Goal: Task Accomplishment & Management: Manage account settings

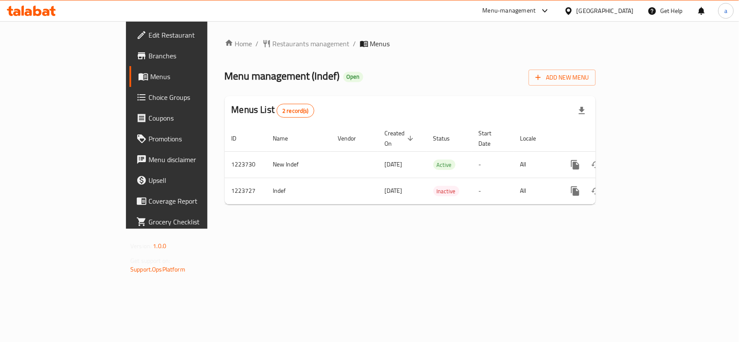
click at [213, 33] on div "Home / Restaurants management / Menus Menu management ( Indef ) Open Add New Me…" at bounding box center [409, 125] width 405 height 208
click at [273, 40] on span "Restaurants management" at bounding box center [311, 44] width 77 height 10
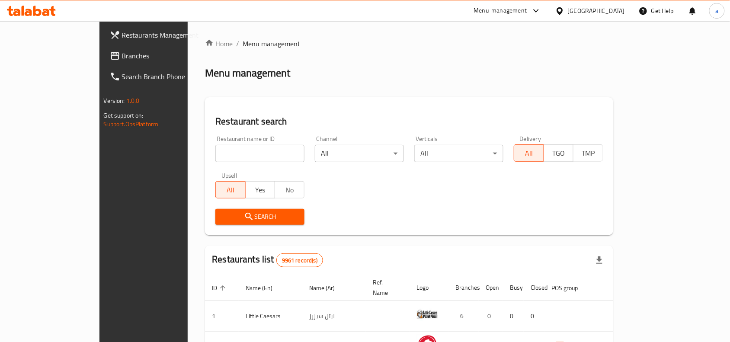
click at [216, 156] on input "search" at bounding box center [260, 153] width 89 height 17
paste input "674587"
type input "674587"
click button "Search" at bounding box center [260, 217] width 89 height 16
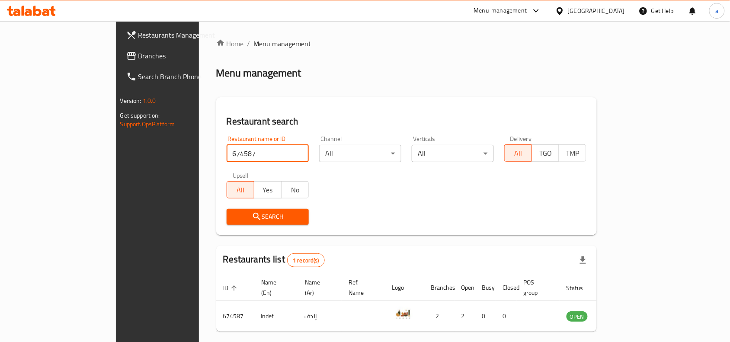
click at [138, 59] on span "Branches" at bounding box center [184, 56] width 93 height 10
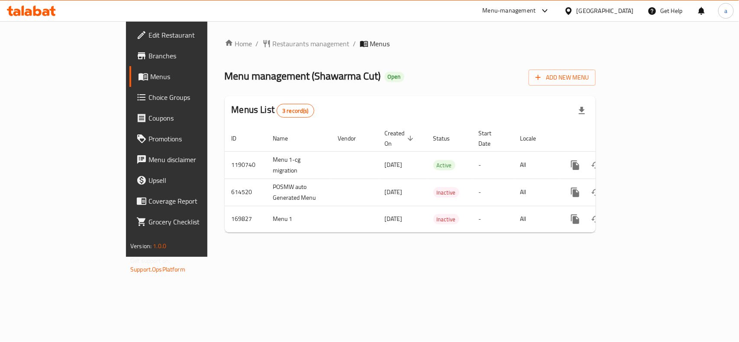
click at [222, 35] on div "Home / Restaurants management / Menus Menu management ( Shawarma Cut ) Open Add…" at bounding box center [409, 139] width 405 height 236
click at [273, 40] on span "Restaurants management" at bounding box center [311, 44] width 77 height 10
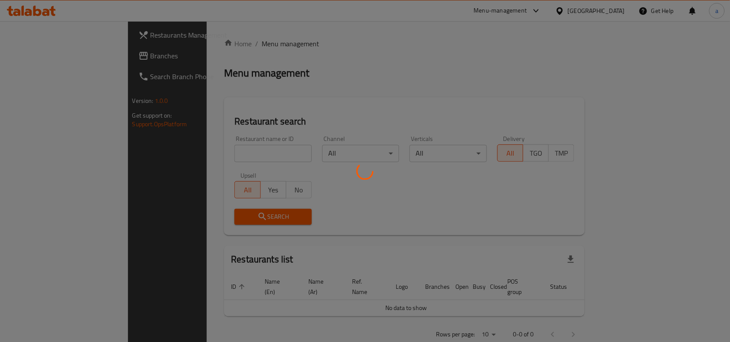
click at [52, 55] on div at bounding box center [365, 171] width 730 height 342
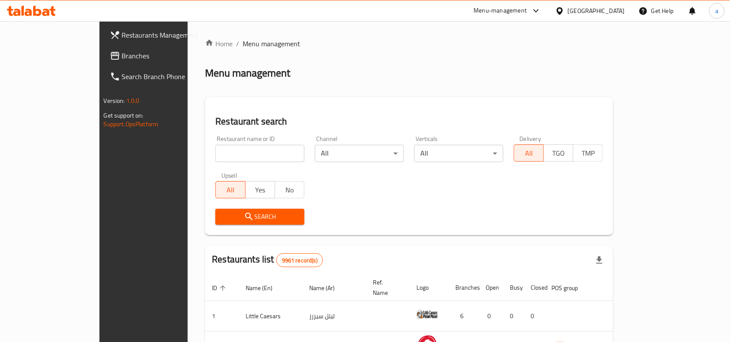
drag, startPoint x: 52, startPoint y: 55, endPoint x: 59, endPoint y: 77, distance: 22.7
click at [122, 55] on span "Branches" at bounding box center [168, 56] width 93 height 10
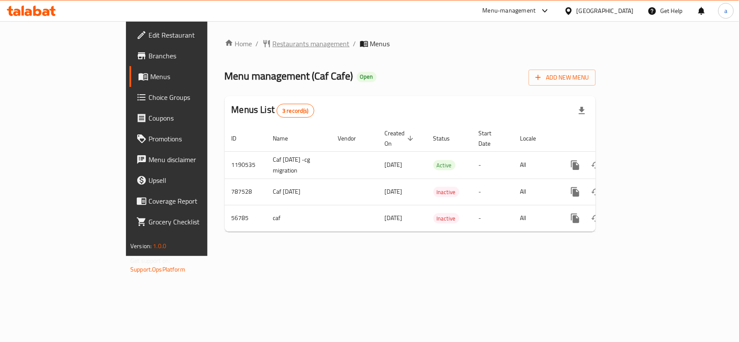
click at [273, 39] on span "Restaurants management" at bounding box center [311, 44] width 77 height 10
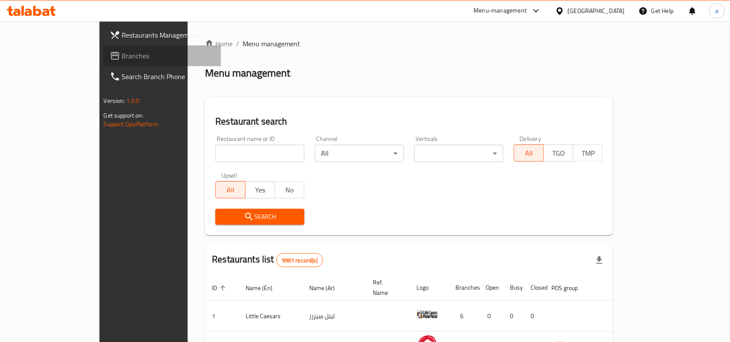
drag, startPoint x: 72, startPoint y: 58, endPoint x: 3, endPoint y: 75, distance: 71.0
click at [122, 58] on span "Branches" at bounding box center [168, 56] width 93 height 10
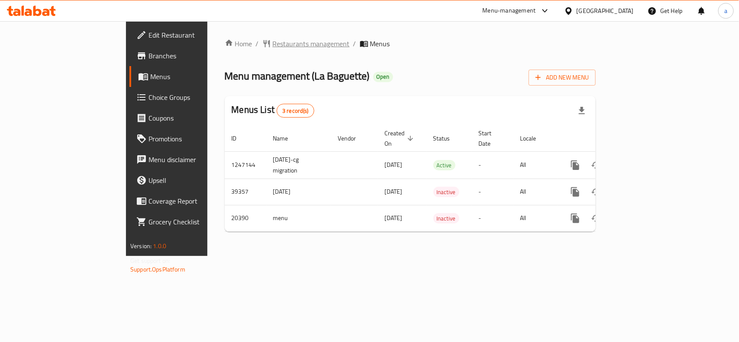
click at [273, 46] on span "Restaurants management" at bounding box center [311, 44] width 77 height 10
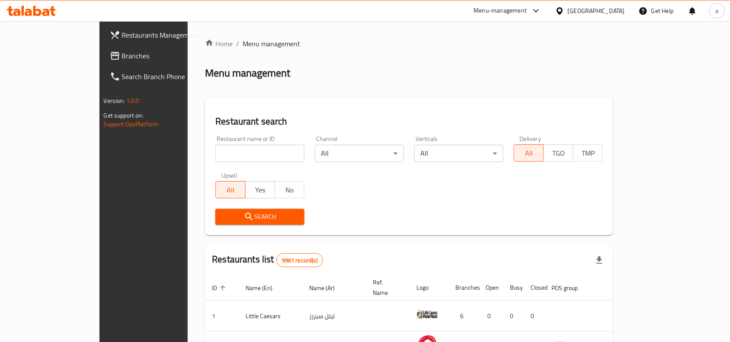
click at [216, 156] on input "search" at bounding box center [260, 153] width 89 height 17
paste input "10799"
type input "10799"
click button "Search" at bounding box center [260, 217] width 89 height 16
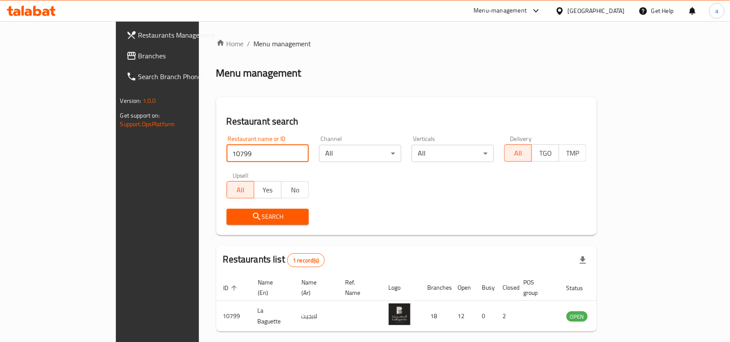
click at [138, 58] on span "Branches" at bounding box center [184, 56] width 93 height 10
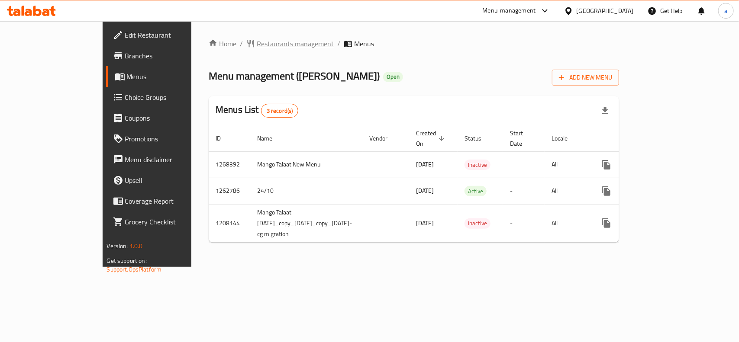
click at [257, 41] on span "Restaurants management" at bounding box center [295, 44] width 77 height 10
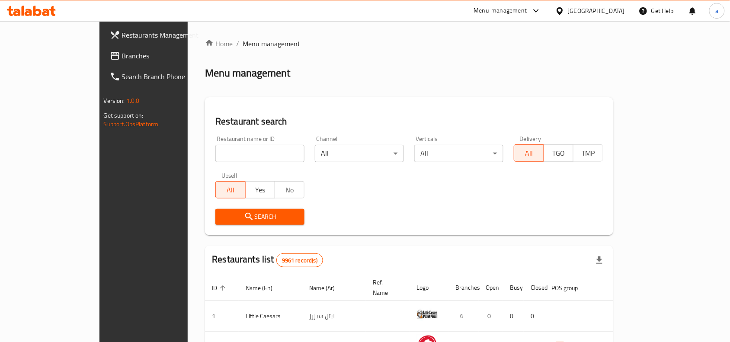
click at [122, 54] on span "Branches" at bounding box center [168, 56] width 93 height 10
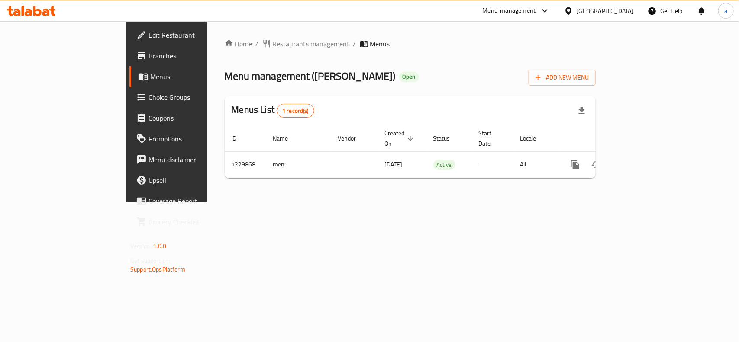
click at [273, 44] on span "Restaurants management" at bounding box center [311, 44] width 77 height 10
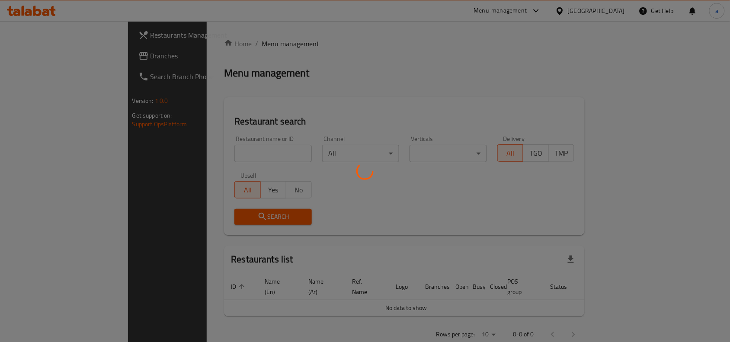
click at [87, 55] on div at bounding box center [365, 171] width 730 height 342
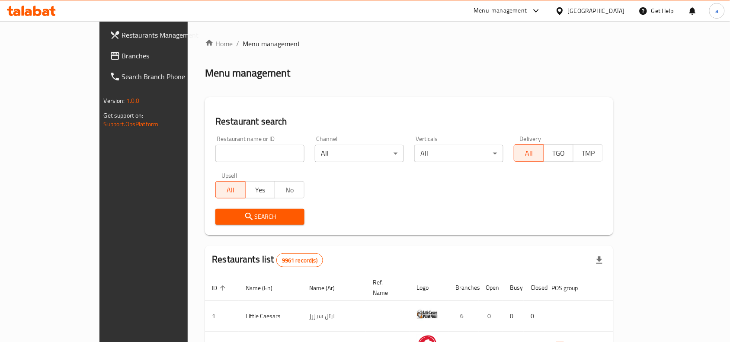
click at [122, 55] on span "Branches" at bounding box center [168, 56] width 93 height 10
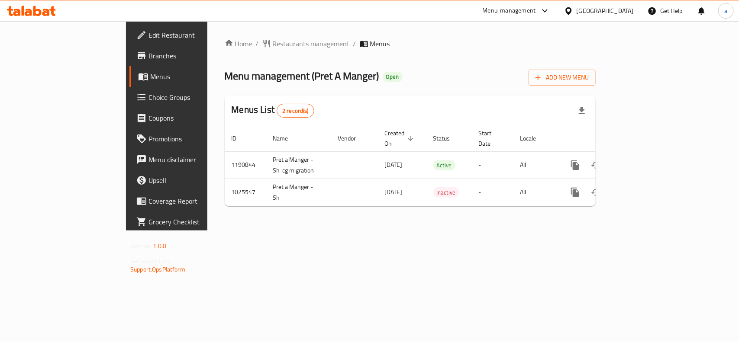
click at [620, 11] on div "[GEOGRAPHIC_DATA]" at bounding box center [604, 11] width 57 height 10
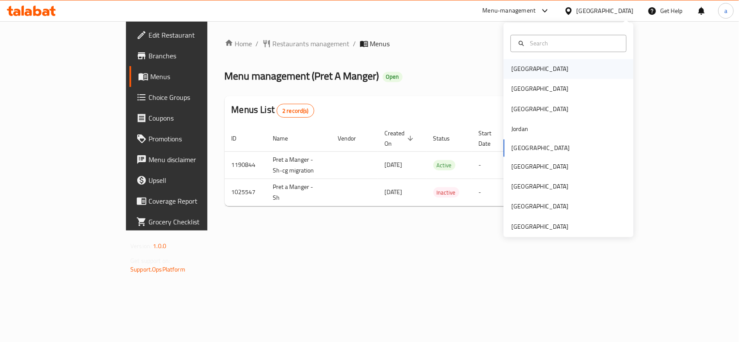
click at [535, 71] on div "Bahrain" at bounding box center [568, 69] width 130 height 20
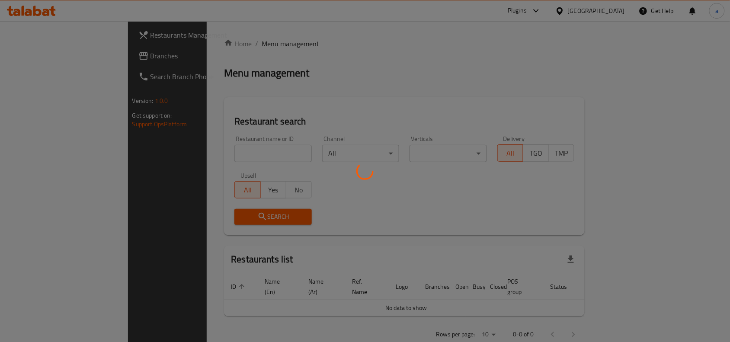
click at [66, 57] on div at bounding box center [365, 171] width 730 height 342
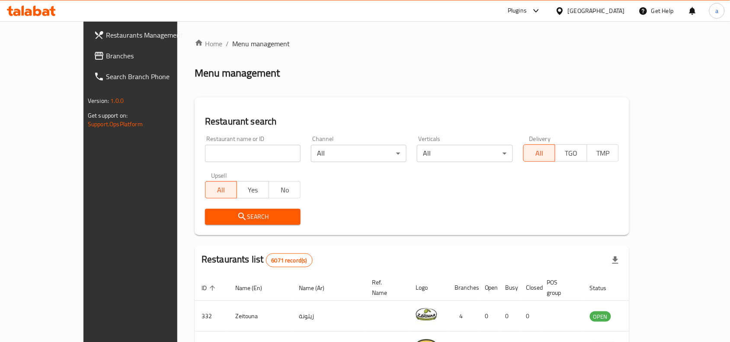
click at [106, 57] on span "Branches" at bounding box center [152, 56] width 93 height 10
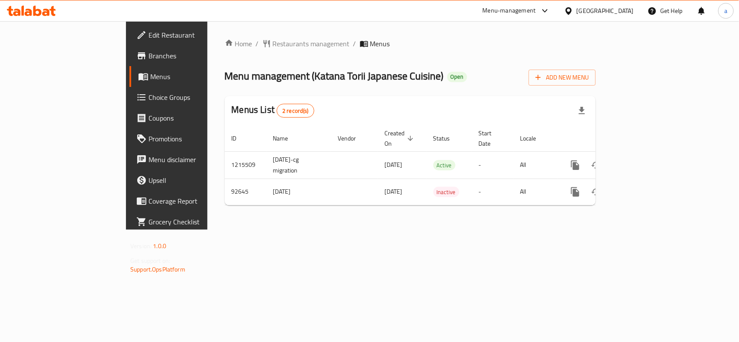
click at [148, 92] on span "Choice Groups" at bounding box center [195, 97] width 94 height 10
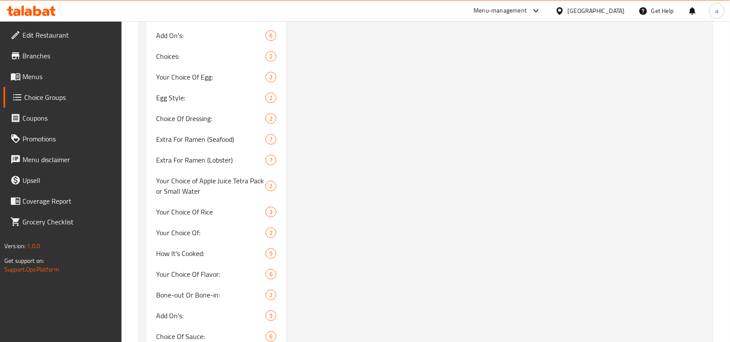
scroll to position [757, 0]
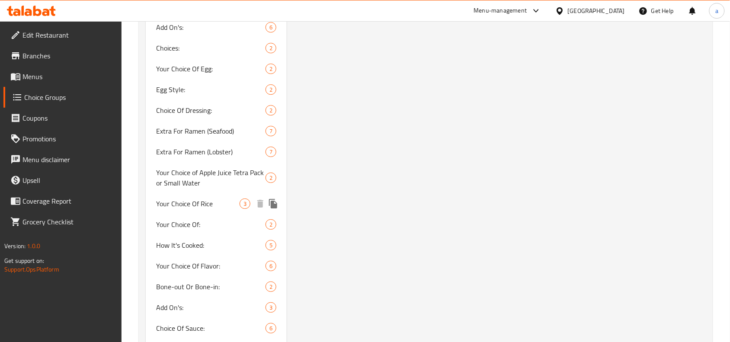
drag, startPoint x: 184, startPoint y: 206, endPoint x: 541, endPoint y: 249, distance: 359.7
click at [184, 206] on span "Your Choice Of Rice" at bounding box center [198, 204] width 84 height 10
type input "Your Choice Of Rice"
type input "إختيارك من أرز"
type input "1"
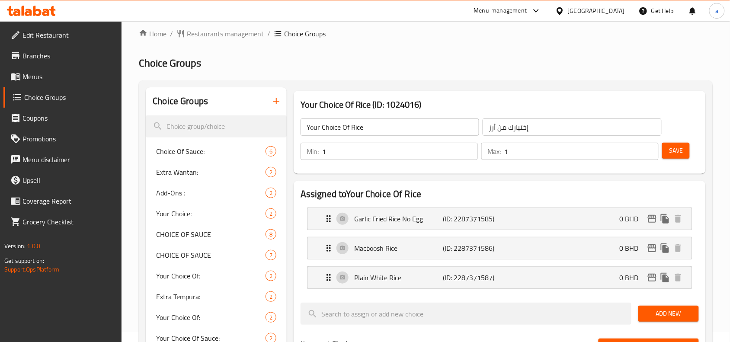
scroll to position [0, 0]
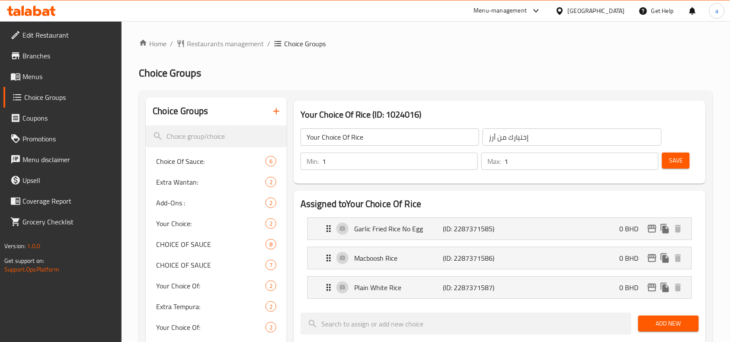
click at [615, 12] on div "Bahrain" at bounding box center [596, 11] width 57 height 10
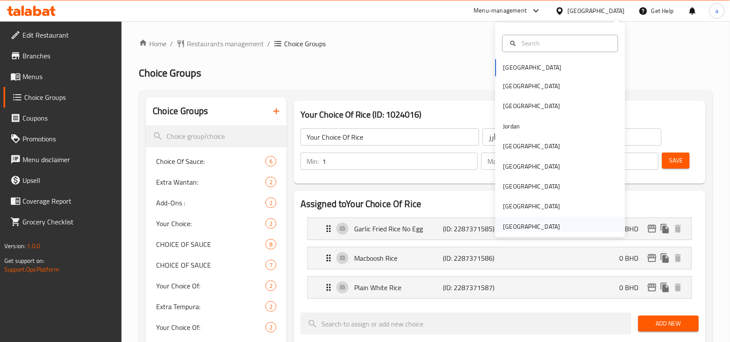
click at [530, 228] on div "[GEOGRAPHIC_DATA]" at bounding box center [532, 227] width 57 height 10
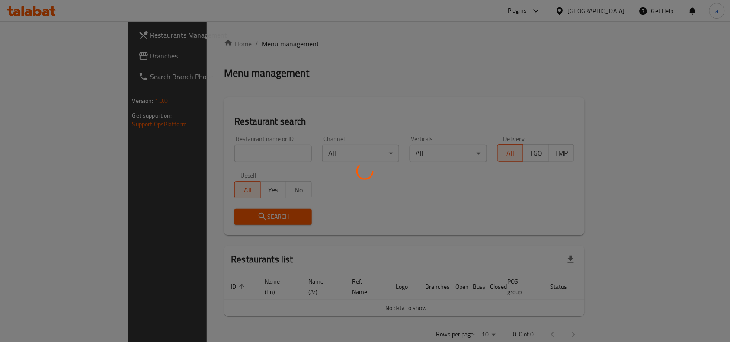
click at [58, 61] on div at bounding box center [365, 171] width 730 height 342
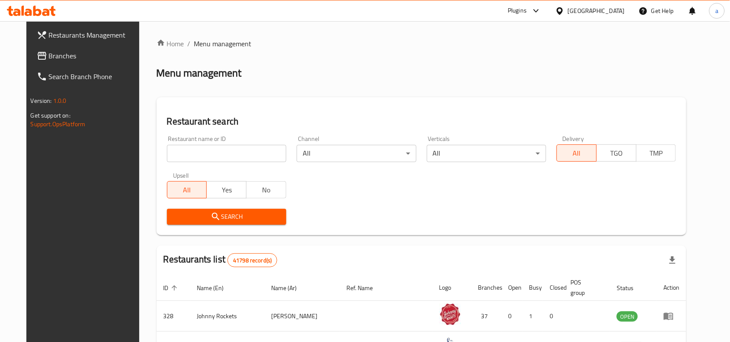
drag, startPoint x: 58, startPoint y: 61, endPoint x: 26, endPoint y: 72, distance: 33.7
click at [58, 61] on span "Branches" at bounding box center [95, 56] width 93 height 10
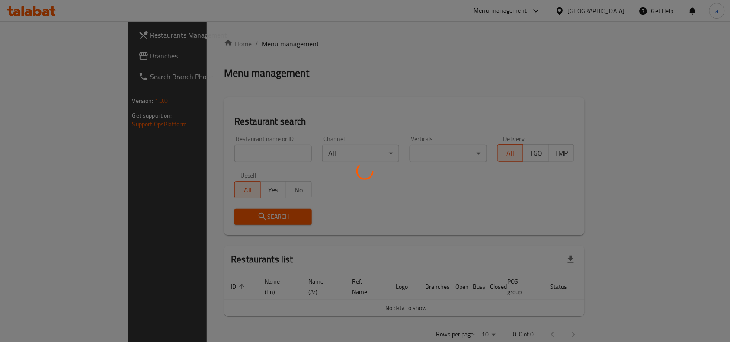
drag, startPoint x: 0, startPoint y: 0, endPoint x: 156, endPoint y: 88, distance: 179.2
click at [156, 88] on div at bounding box center [365, 171] width 730 height 342
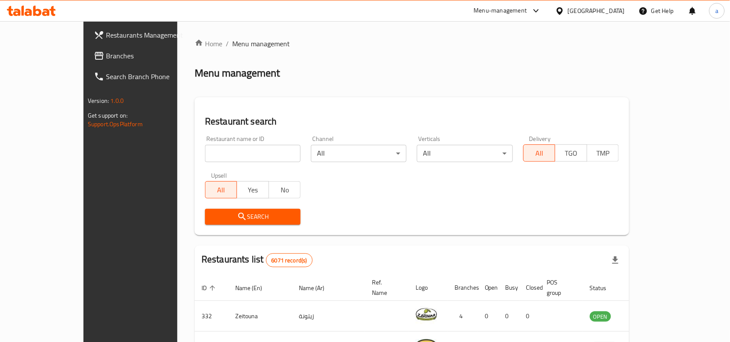
click at [90, 45] on link "Branches" at bounding box center [146, 55] width 119 height 21
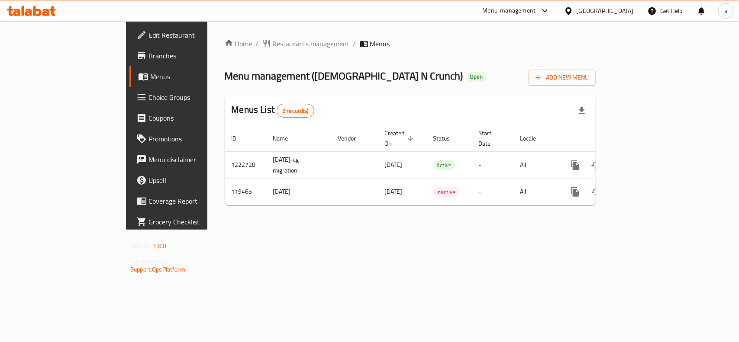
click at [583, 7] on div "[GEOGRAPHIC_DATA]" at bounding box center [604, 11] width 57 height 10
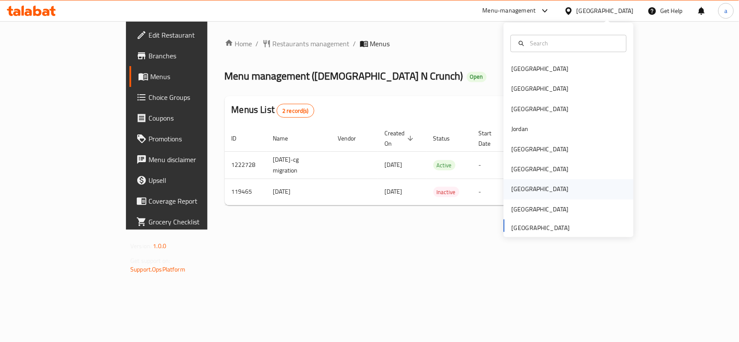
click at [518, 189] on div "Qatar" at bounding box center [539, 190] width 57 height 10
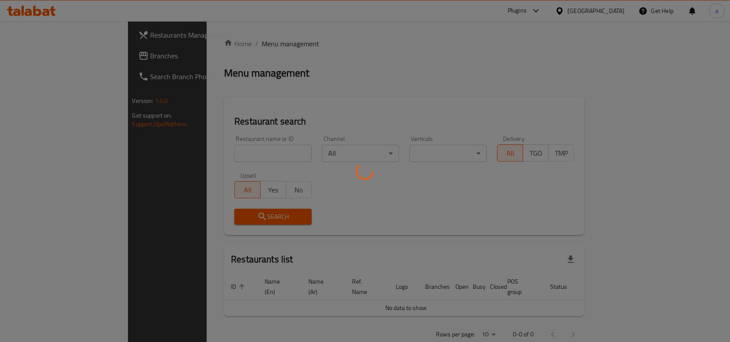
click at [43, 57] on div at bounding box center [365, 171] width 730 height 342
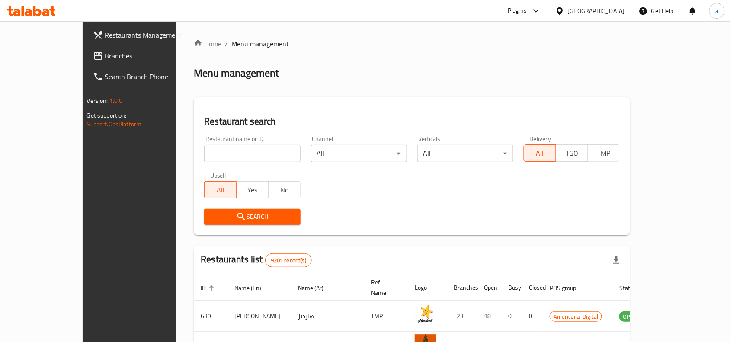
click at [105, 57] on span "Branches" at bounding box center [151, 56] width 93 height 10
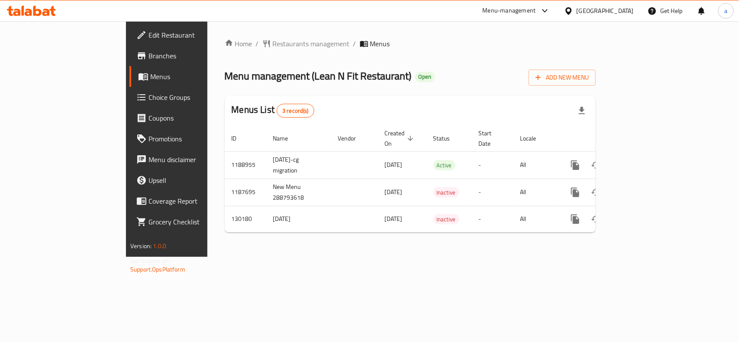
click at [626, 10] on div "[GEOGRAPHIC_DATA]" at bounding box center [604, 11] width 57 height 10
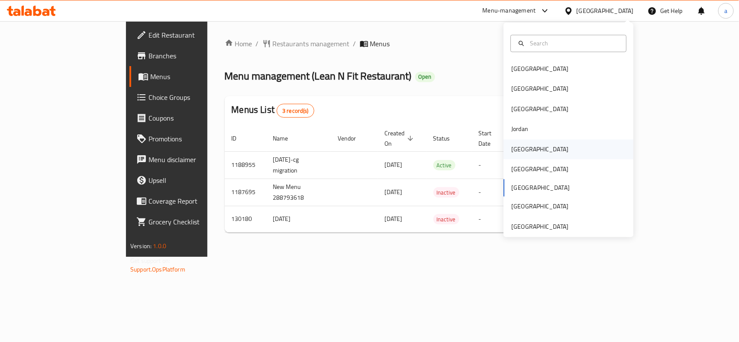
click at [505, 143] on div "[GEOGRAPHIC_DATA]" at bounding box center [539, 149] width 71 height 20
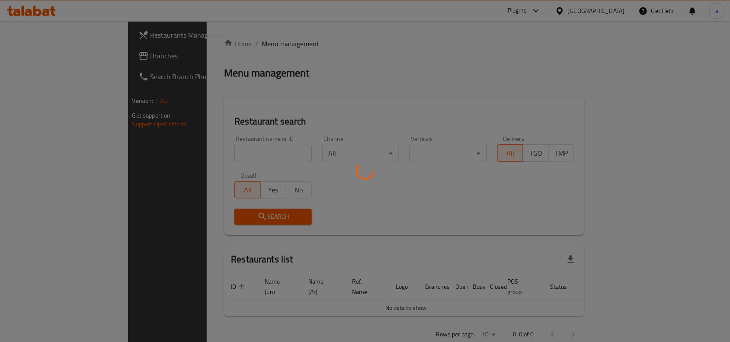
click at [71, 58] on div at bounding box center [365, 171] width 730 height 342
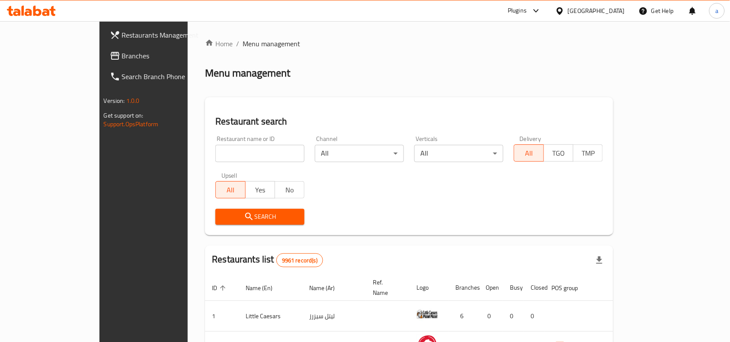
click at [122, 58] on span "Branches" at bounding box center [168, 56] width 93 height 10
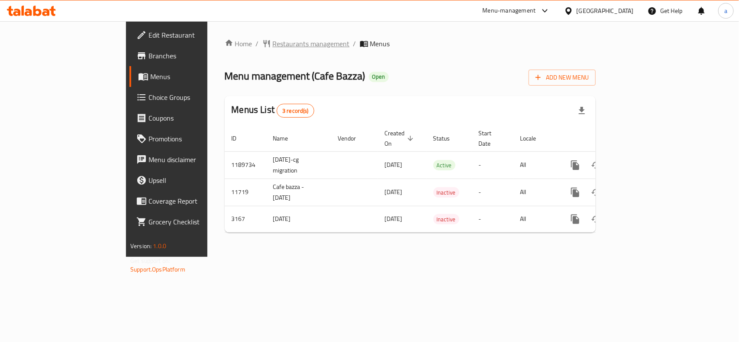
click at [273, 39] on span "Restaurants management" at bounding box center [311, 44] width 77 height 10
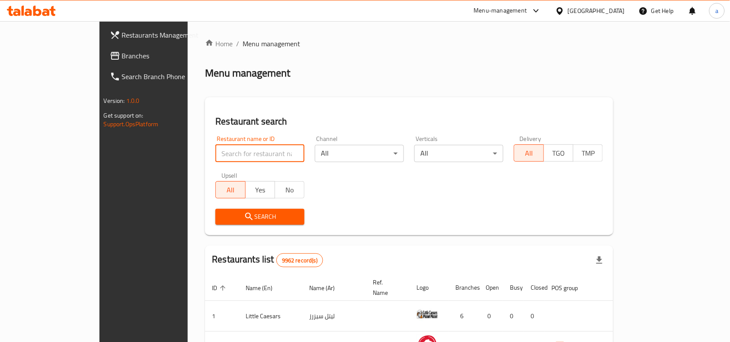
click at [216, 154] on input "search" at bounding box center [260, 153] width 89 height 17
paste input "2099"
type input "2099"
click button "Search" at bounding box center [260, 217] width 89 height 16
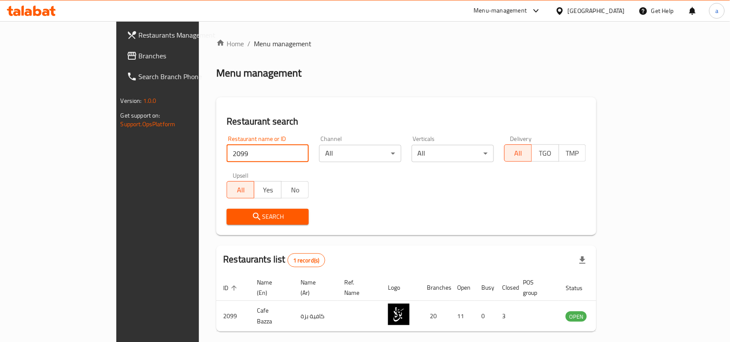
click at [614, 10] on div "[GEOGRAPHIC_DATA]" at bounding box center [596, 11] width 57 height 10
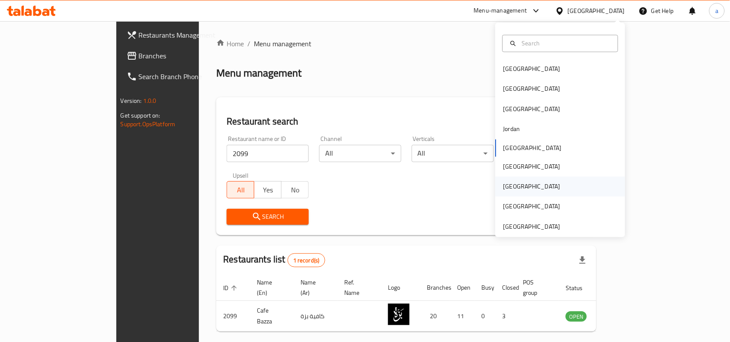
click at [507, 183] on div "[GEOGRAPHIC_DATA]" at bounding box center [532, 187] width 57 height 10
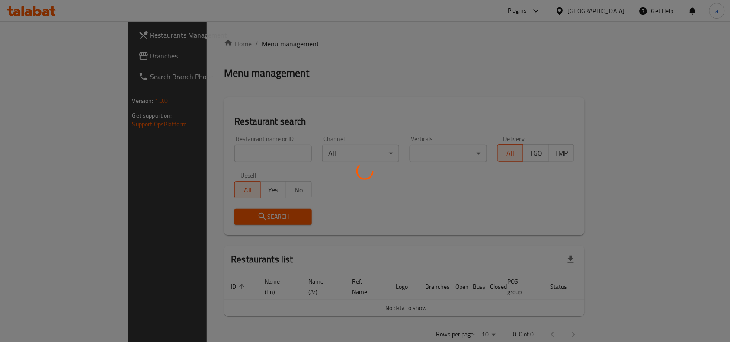
click at [38, 50] on div at bounding box center [365, 171] width 730 height 342
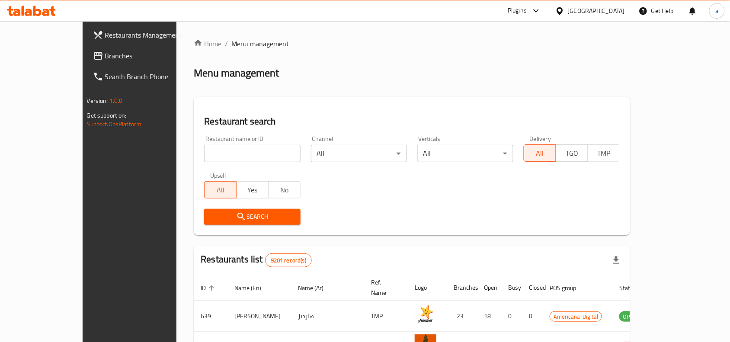
click at [105, 59] on span "Branches" at bounding box center [151, 56] width 93 height 10
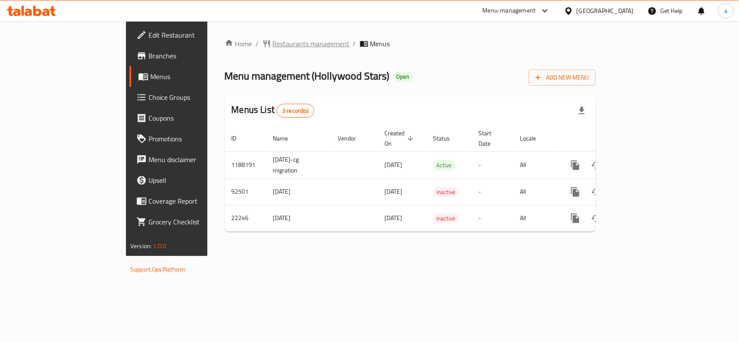
click at [273, 42] on span "Restaurants management" at bounding box center [311, 44] width 77 height 10
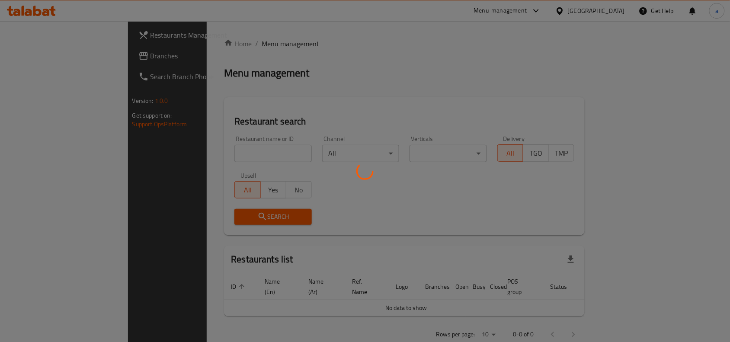
click at [198, 150] on div at bounding box center [365, 171] width 730 height 342
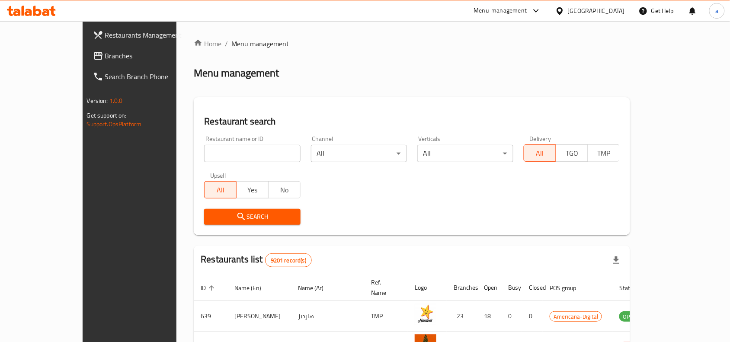
click at [229, 151] on input "search" at bounding box center [252, 153] width 96 height 17
paste input "11624"
type input "11624"
click button "Search" at bounding box center [252, 217] width 96 height 16
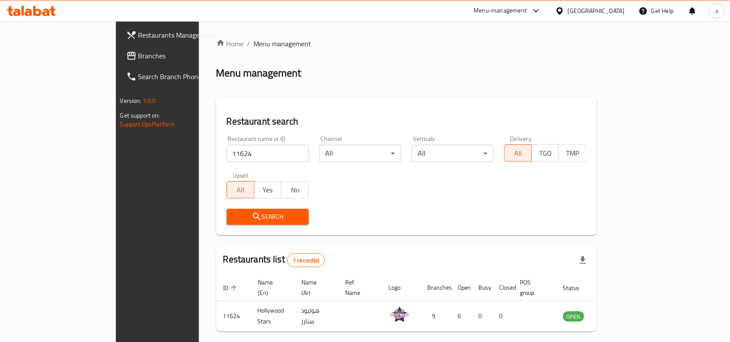
click at [568, 10] on div at bounding box center [562, 11] width 13 height 10
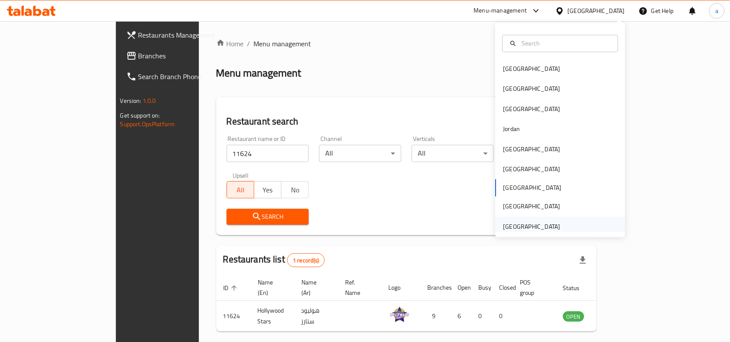
click at [522, 226] on div "[GEOGRAPHIC_DATA]" at bounding box center [532, 227] width 57 height 10
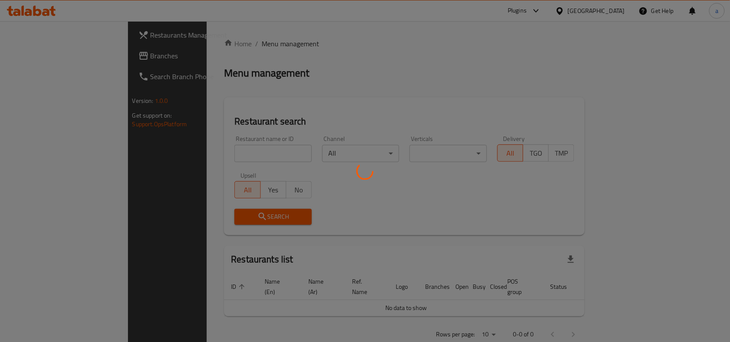
click at [45, 54] on div at bounding box center [365, 171] width 730 height 342
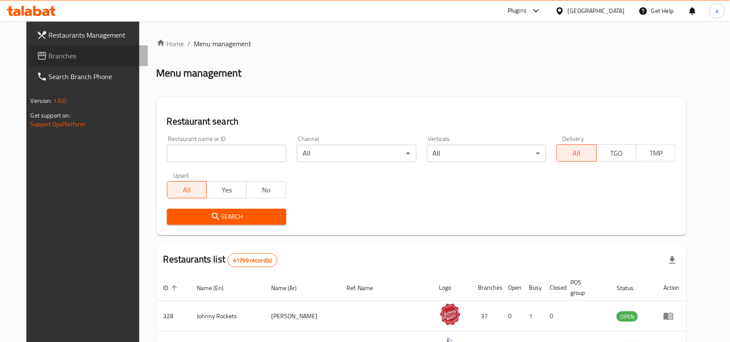
click at [49, 54] on span "Branches" at bounding box center [95, 56] width 93 height 10
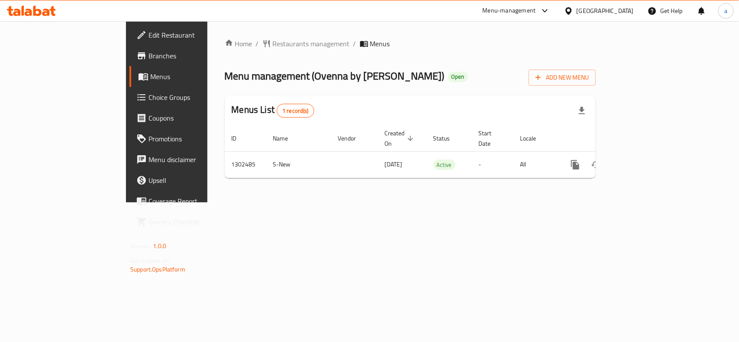
click at [129, 105] on link "Choice Groups" at bounding box center [189, 97] width 120 height 21
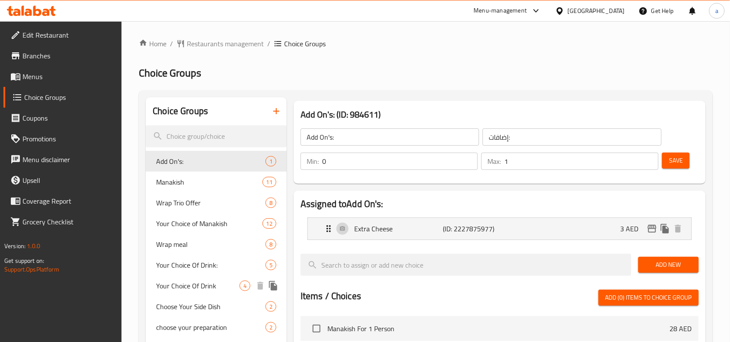
click at [169, 278] on div "Your Choice Of Drink 4" at bounding box center [216, 286] width 141 height 21
type input "Your Choice Of Drink"
type input "مشروب إختيارك من"
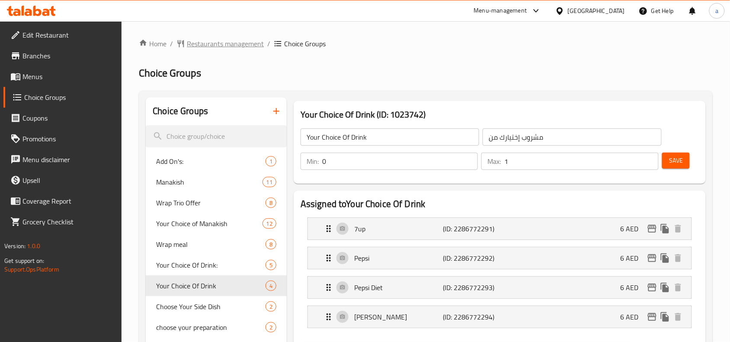
click at [238, 42] on span "Restaurants management" at bounding box center [225, 44] width 77 height 10
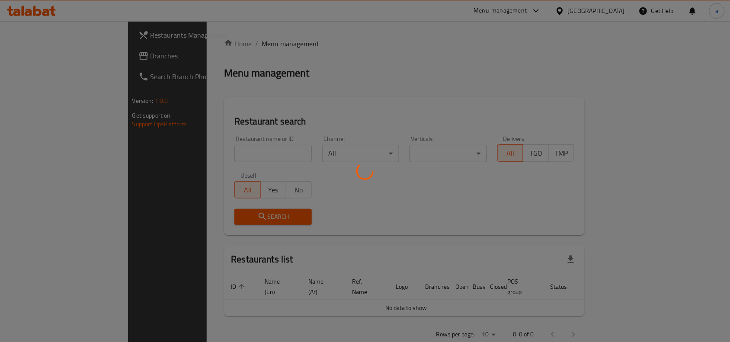
click at [66, 57] on div at bounding box center [365, 171] width 730 height 342
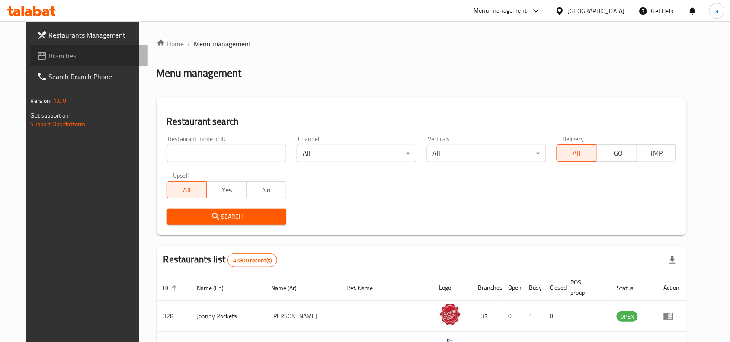
click at [63, 58] on span "Branches" at bounding box center [95, 56] width 93 height 10
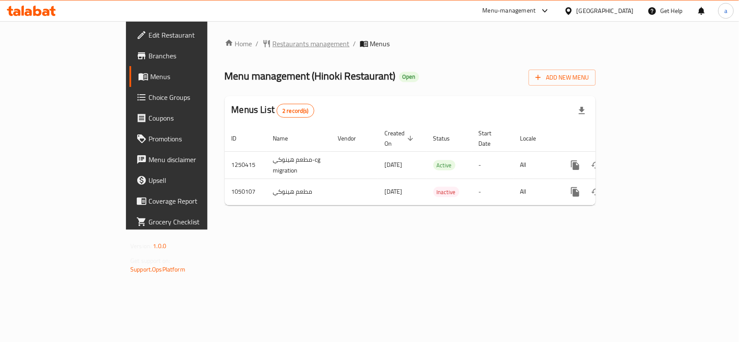
click at [273, 43] on span "Restaurants management" at bounding box center [311, 44] width 77 height 10
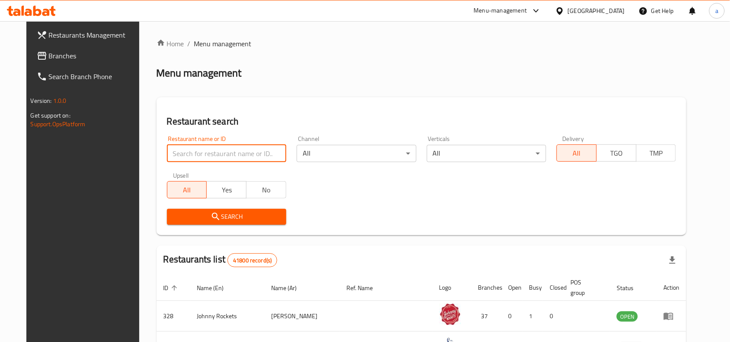
click at [212, 152] on input "search" at bounding box center [226, 153] width 119 height 17
paste input "662509"
type input "662509"
click button "Search" at bounding box center [226, 217] width 119 height 16
